Goal: Task Accomplishment & Management: Complete application form

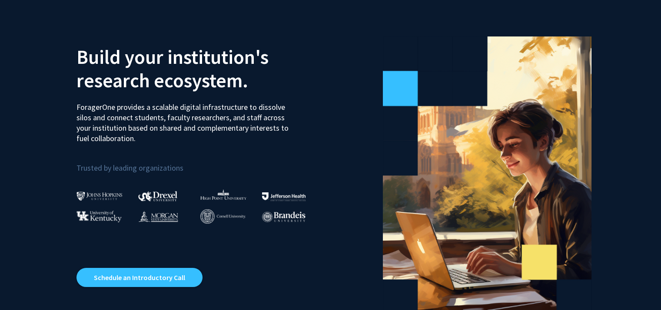
scroll to position [38, 0]
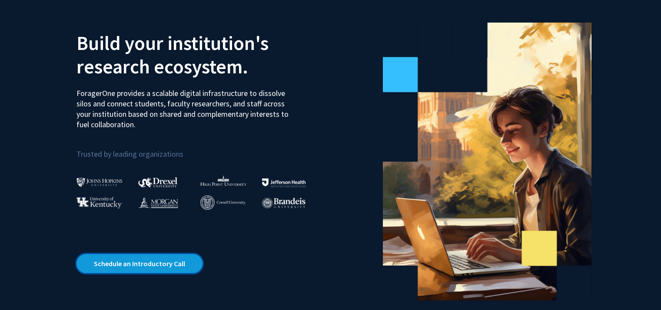
click at [149, 259] on link "Schedule an Introductory Call" at bounding box center [139, 263] width 126 height 19
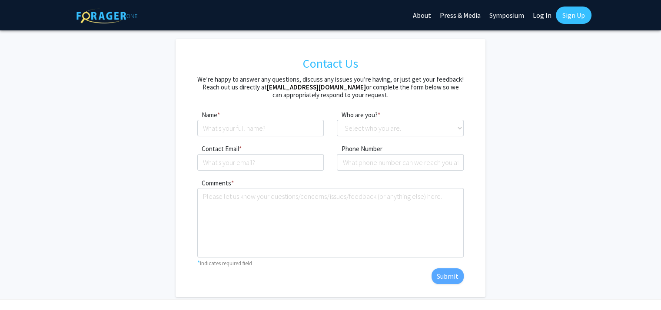
click at [346, 136] on div "Name * required Who are you? * required Select who you are. Student Faculty Adm…" at bounding box center [330, 126] width 279 height 34
click at [345, 131] on select "Select who you are. Student Faculty Administrator Other" at bounding box center [400, 128] width 127 height 17
click at [297, 125] on input at bounding box center [260, 128] width 127 height 17
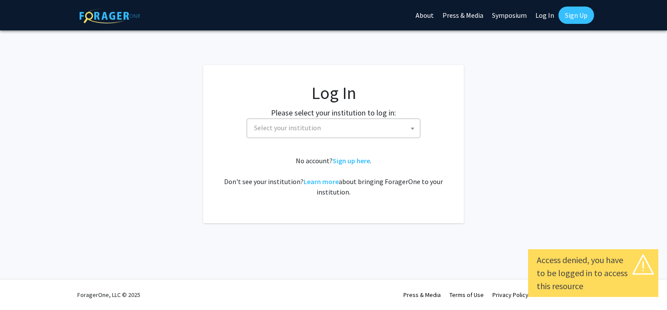
select select
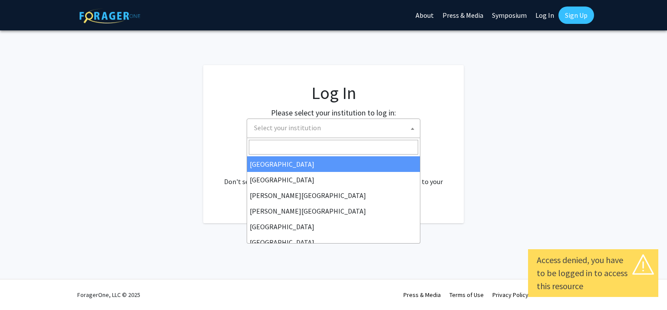
click at [285, 128] on span "Select your institution" at bounding box center [287, 127] width 67 height 9
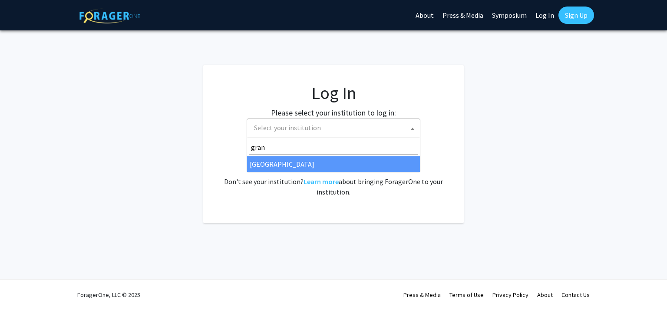
type input "gran"
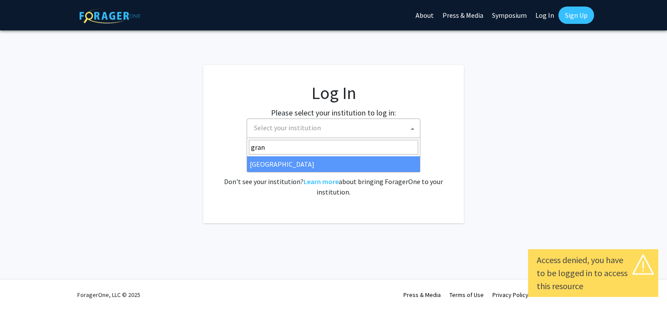
select select "23"
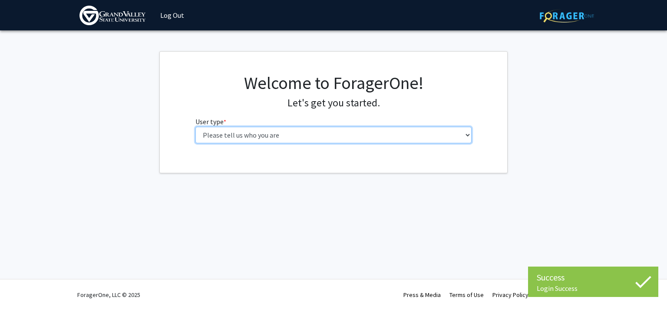
click at [239, 132] on select "Please tell us who you are Undergraduate Student Master's Student Doctoral Cand…" at bounding box center [333, 135] width 277 height 17
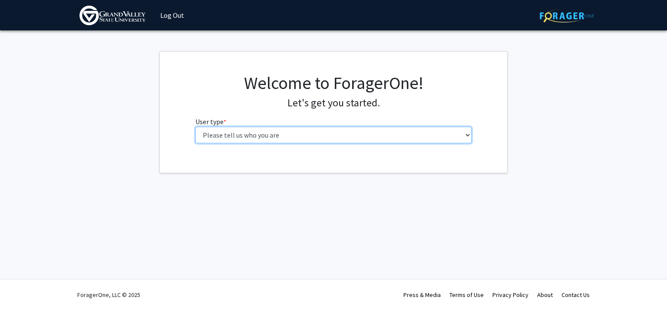
select select "1: undergrad"
click at [195, 127] on select "Please tell us who you are Undergraduate Student Master's Student Doctoral Cand…" at bounding box center [333, 135] width 277 height 17
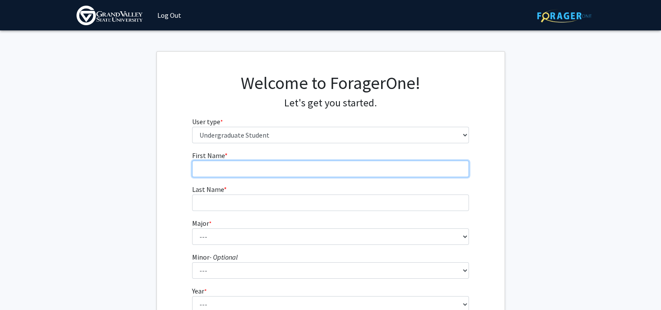
click at [248, 166] on input "First Name * required" at bounding box center [330, 169] width 277 height 17
type input "Gabriel"
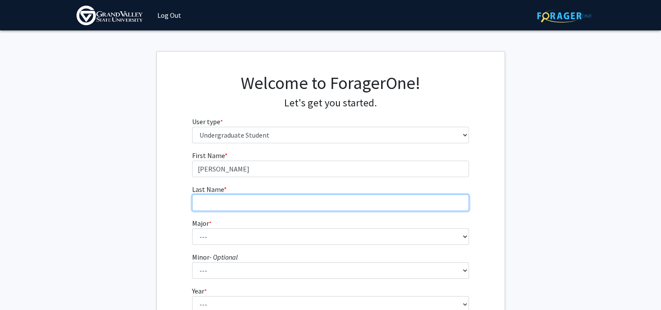
click at [254, 203] on input "Last Name * required" at bounding box center [330, 203] width 277 height 17
type input "Prado"
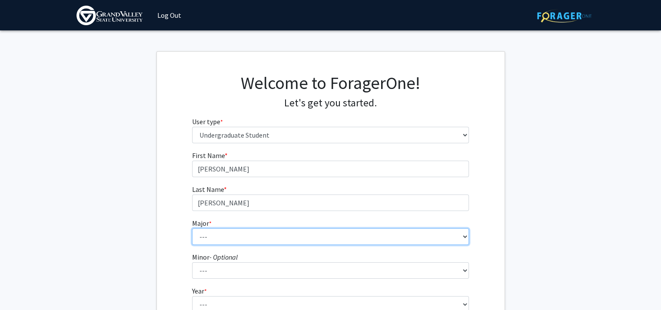
click at [254, 237] on select "--- Advertising and Public Relations Allied Health Science Anthropology Applied…" at bounding box center [330, 237] width 277 height 17
select select "30: 1905"
click at [192, 229] on select "--- Advertising and Public Relations Allied Health Science Anthropology Applied…" at bounding box center [330, 237] width 277 height 17
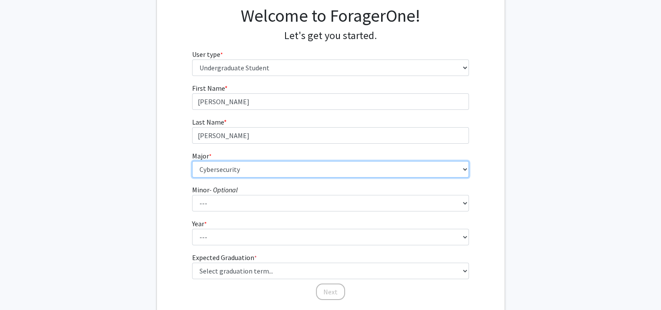
scroll to position [68, 0]
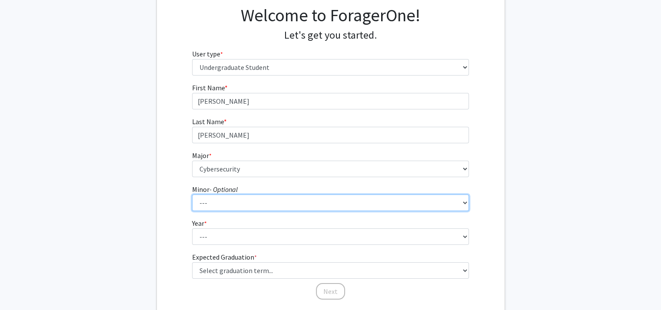
click at [235, 206] on select "--- Accounting Adventure Tourism Management Advertising and Public Relations Af…" at bounding box center [330, 203] width 277 height 17
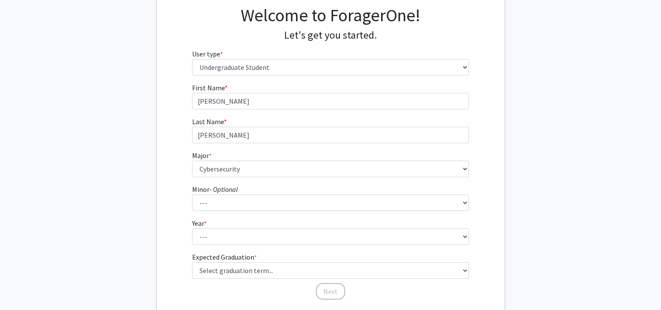
click at [141, 206] on fg-get-started "Welcome to ForagerOne! Let's get you started. User type * required Please tell …" at bounding box center [330, 153] width 661 height 340
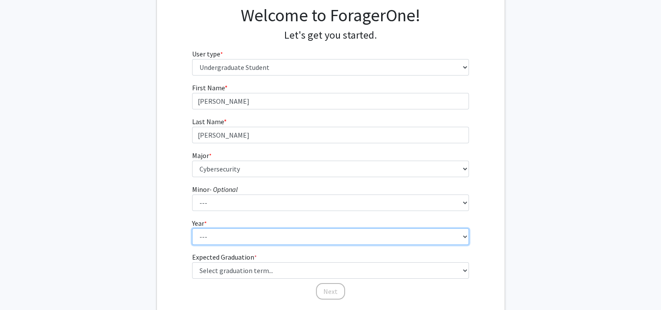
click at [224, 230] on select "--- First-year Sophomore Junior Senior Postbaccalaureate Certificate" at bounding box center [330, 237] width 277 height 17
select select "2: sophomore"
click at [192, 229] on select "--- First-year Sophomore Junior Senior Postbaccalaureate Certificate" at bounding box center [330, 237] width 277 height 17
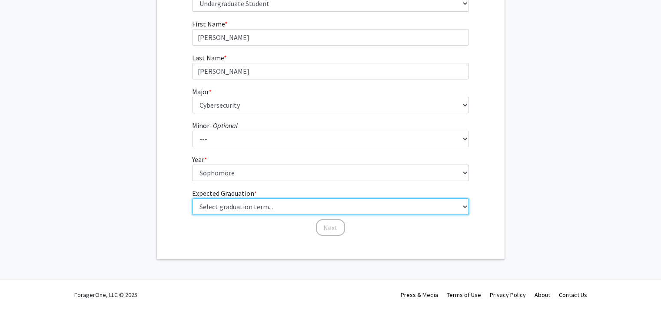
click at [229, 212] on select "Select graduation term... Spring 2025 Summer 2025 Fall 2025 Winter 2025 Spring …" at bounding box center [330, 207] width 277 height 17
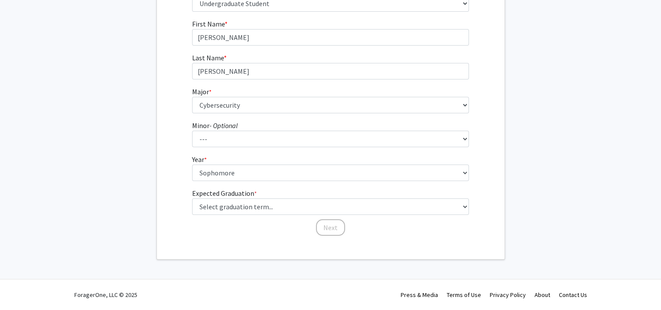
click at [169, 103] on div "First Name * required Gabriel Last Name * required Prado Major * required --- A…" at bounding box center [331, 128] width 348 height 218
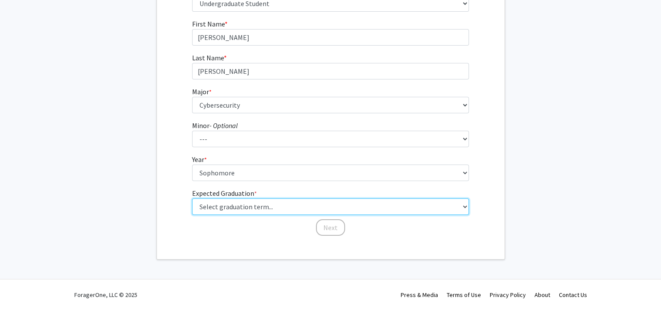
click at [404, 206] on select "Select graduation term... Spring 2025 Summer 2025 Fall 2025 Winter 2025 Spring …" at bounding box center [330, 207] width 277 height 17
click at [244, 209] on select "Select graduation term... Spring 2025 Summer 2025 Fall 2025 Winter 2025 Spring …" at bounding box center [330, 207] width 277 height 17
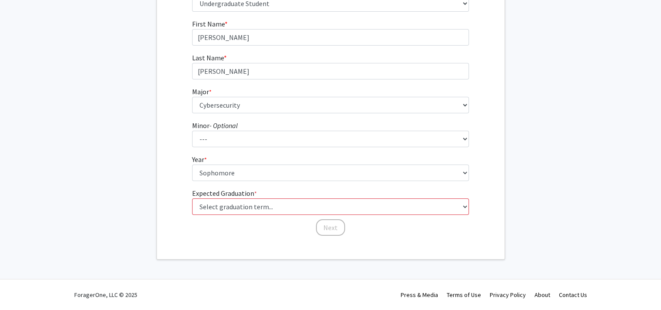
click at [128, 173] on fg-get-started "Welcome to ForagerOne! Let's get you started. User type * required Please tell …" at bounding box center [330, 90] width 661 height 340
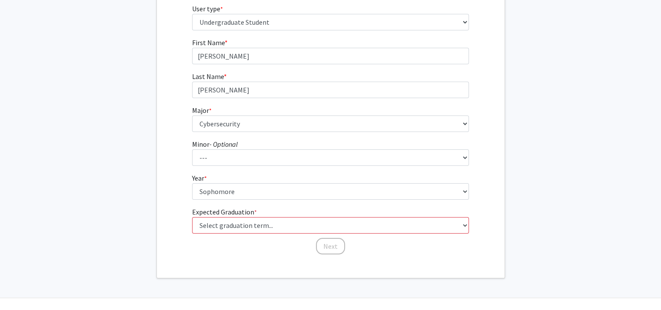
scroll to position [113, 0]
